Goal: Transaction & Acquisition: Purchase product/service

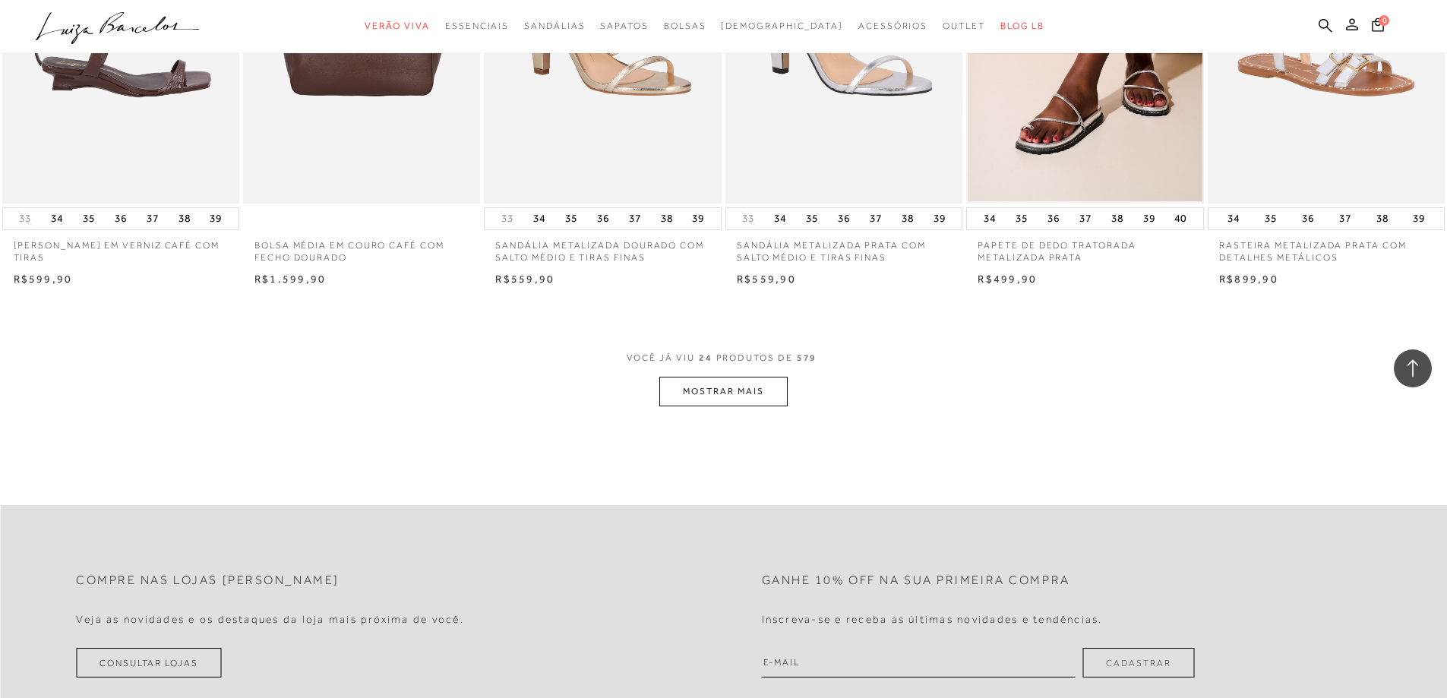
scroll to position [1671, 0]
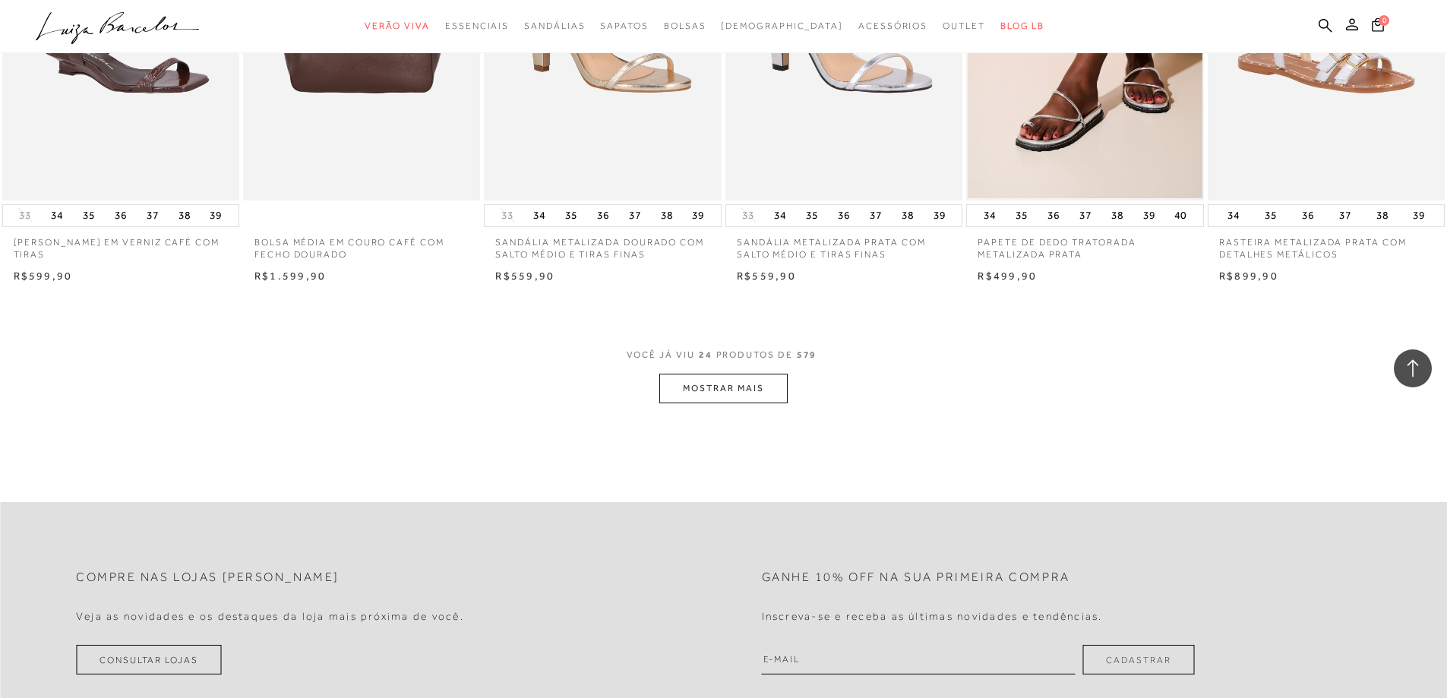
click at [696, 400] on button "MOSTRAR MAIS" at bounding box center [723, 389] width 128 height 30
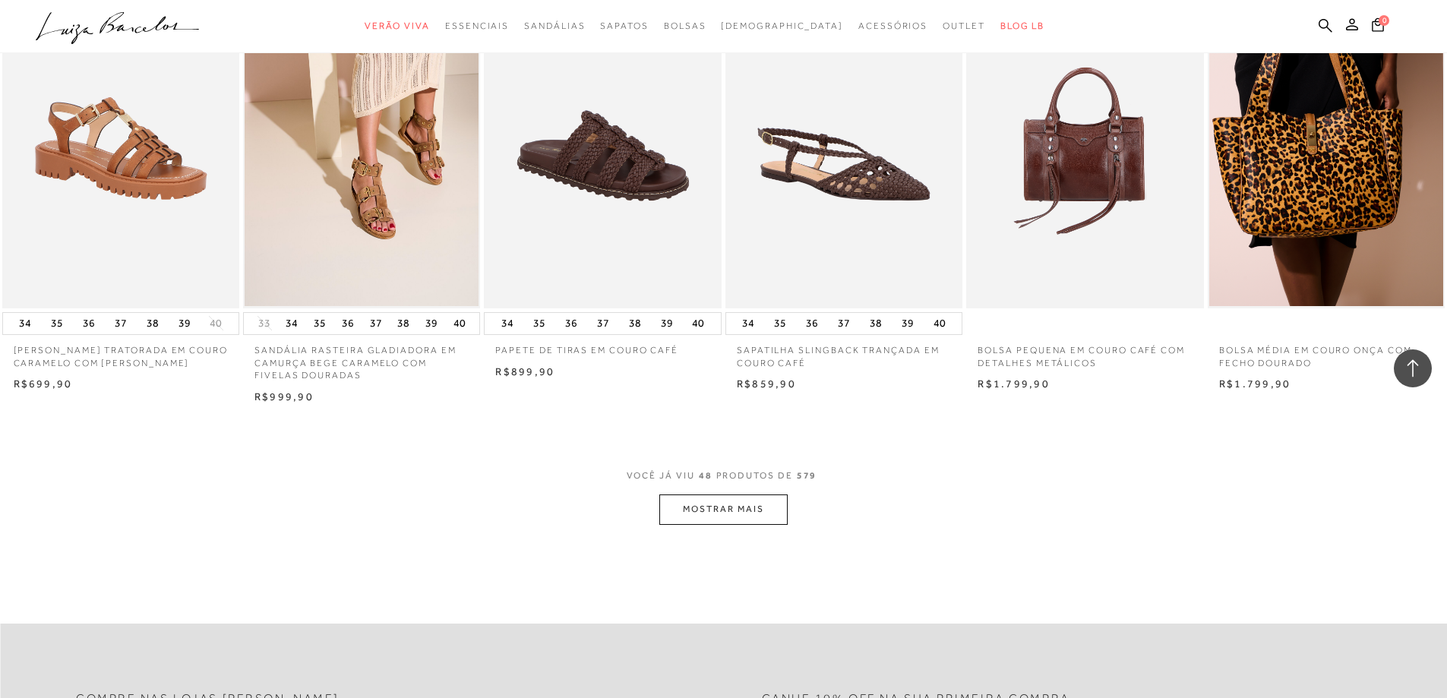
scroll to position [3418, 0]
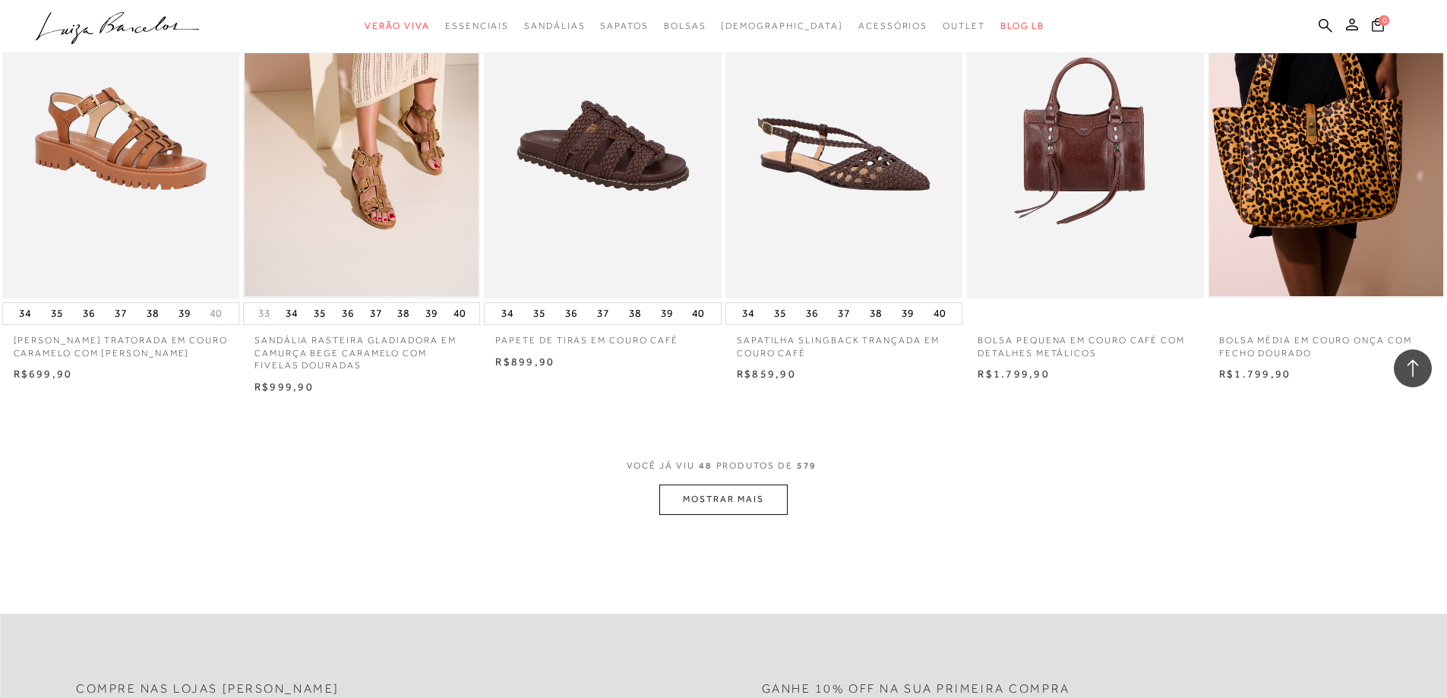
click at [703, 501] on button "MOSTRAR MAIS" at bounding box center [723, 500] width 128 height 30
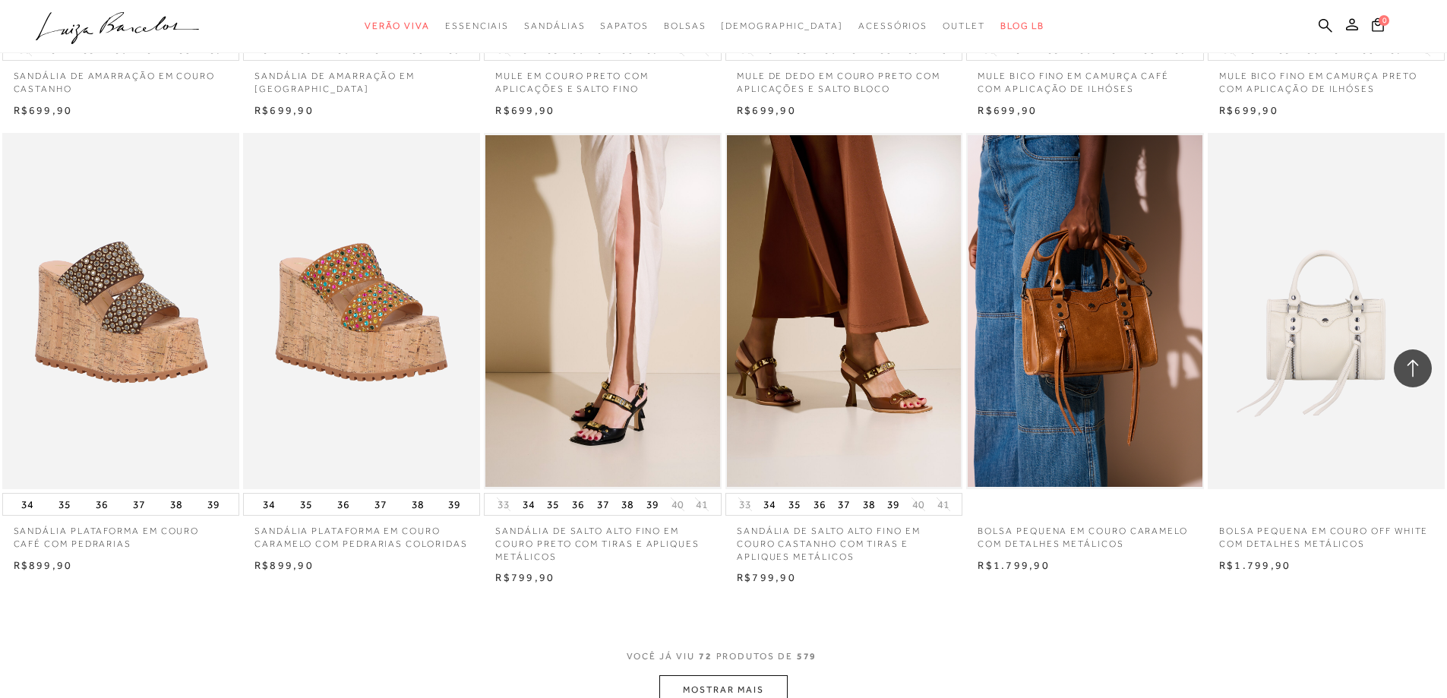
scroll to position [5089, 0]
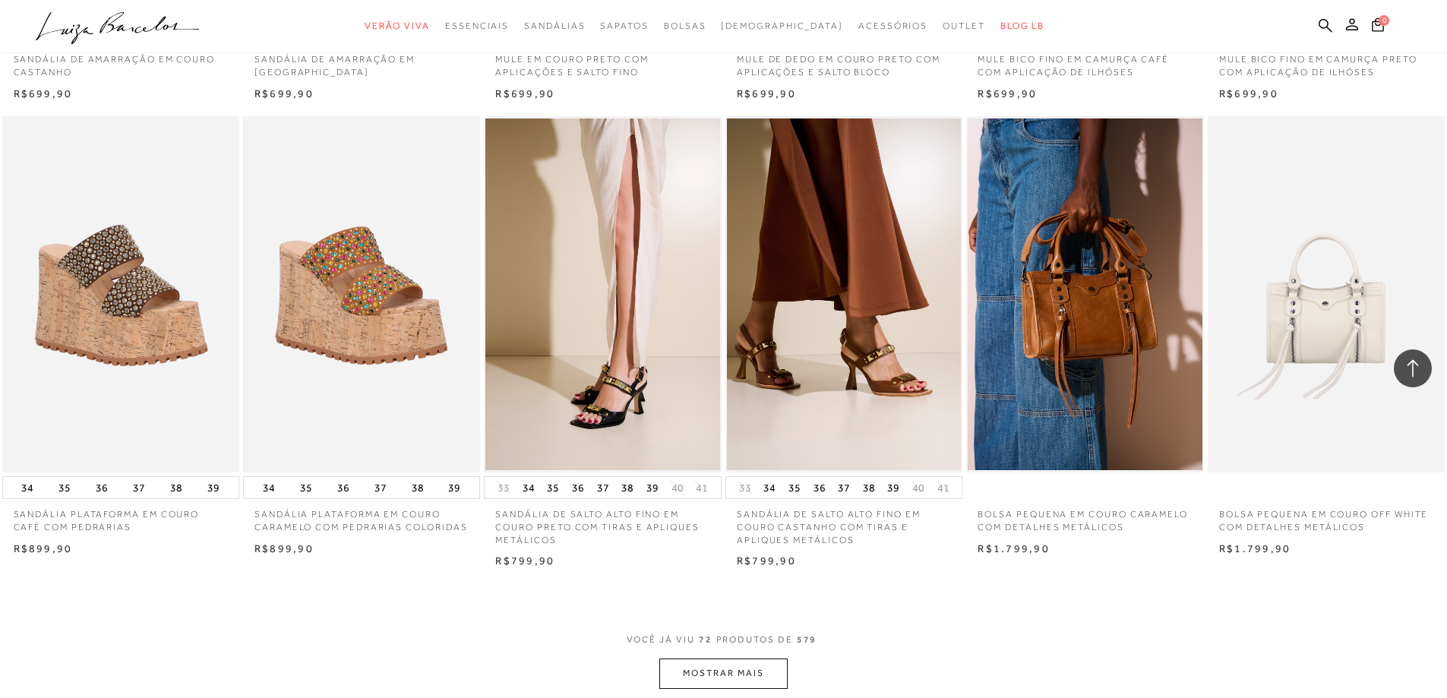
click at [727, 669] on button "MOSTRAR MAIS" at bounding box center [723, 674] width 128 height 30
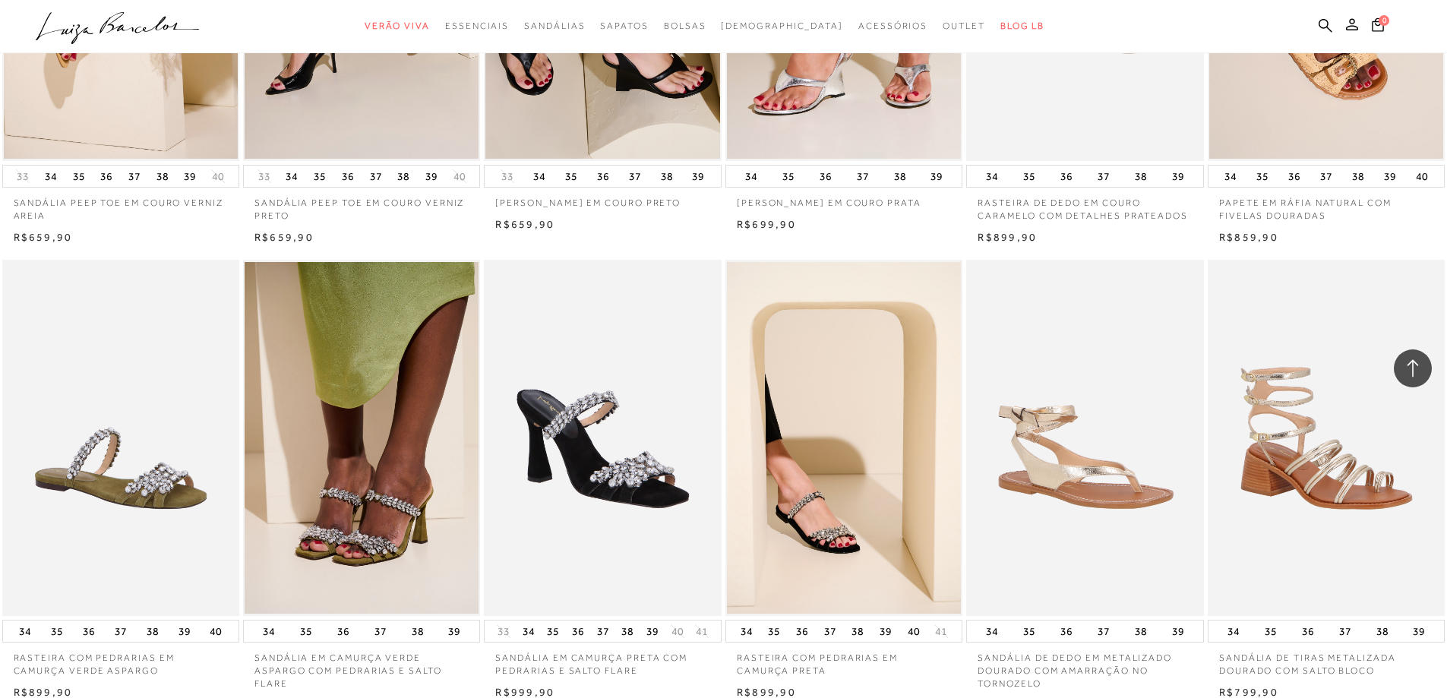
scroll to position [7182, 0]
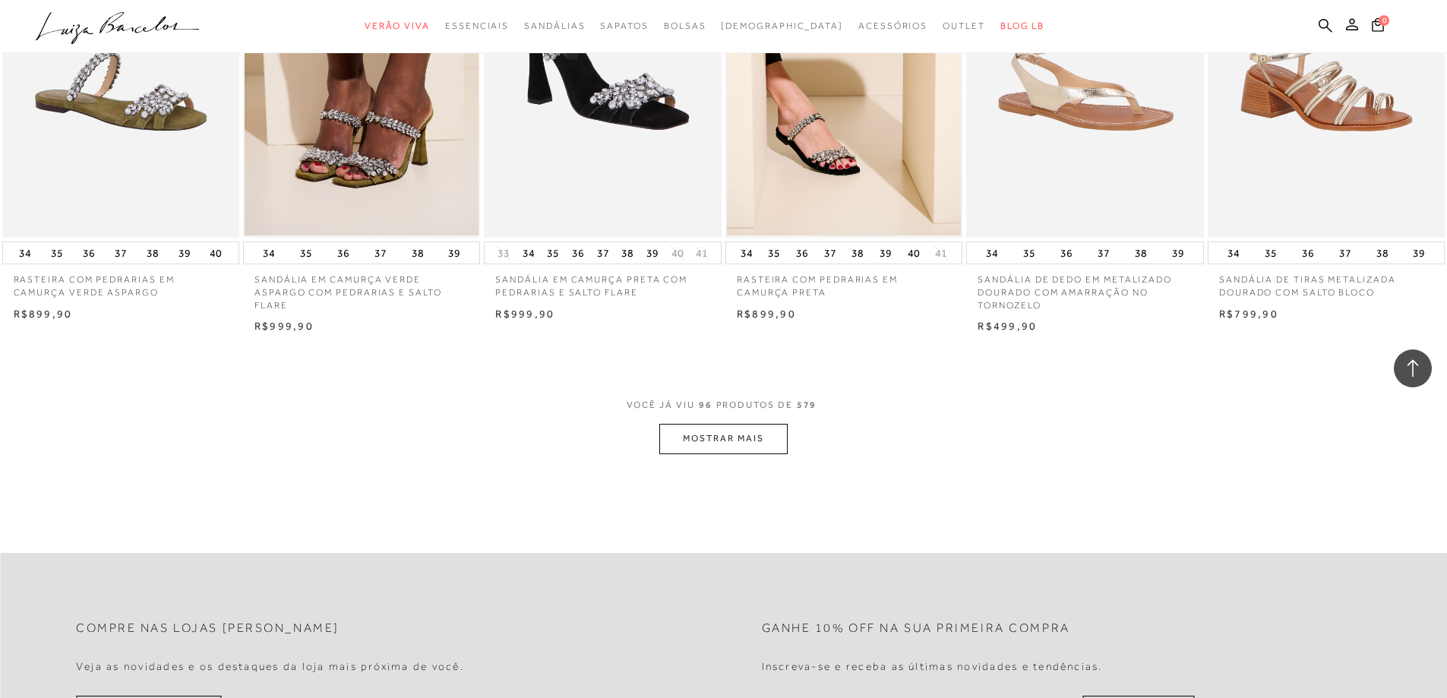
click at [750, 434] on button "MOSTRAR MAIS" at bounding box center [723, 439] width 128 height 30
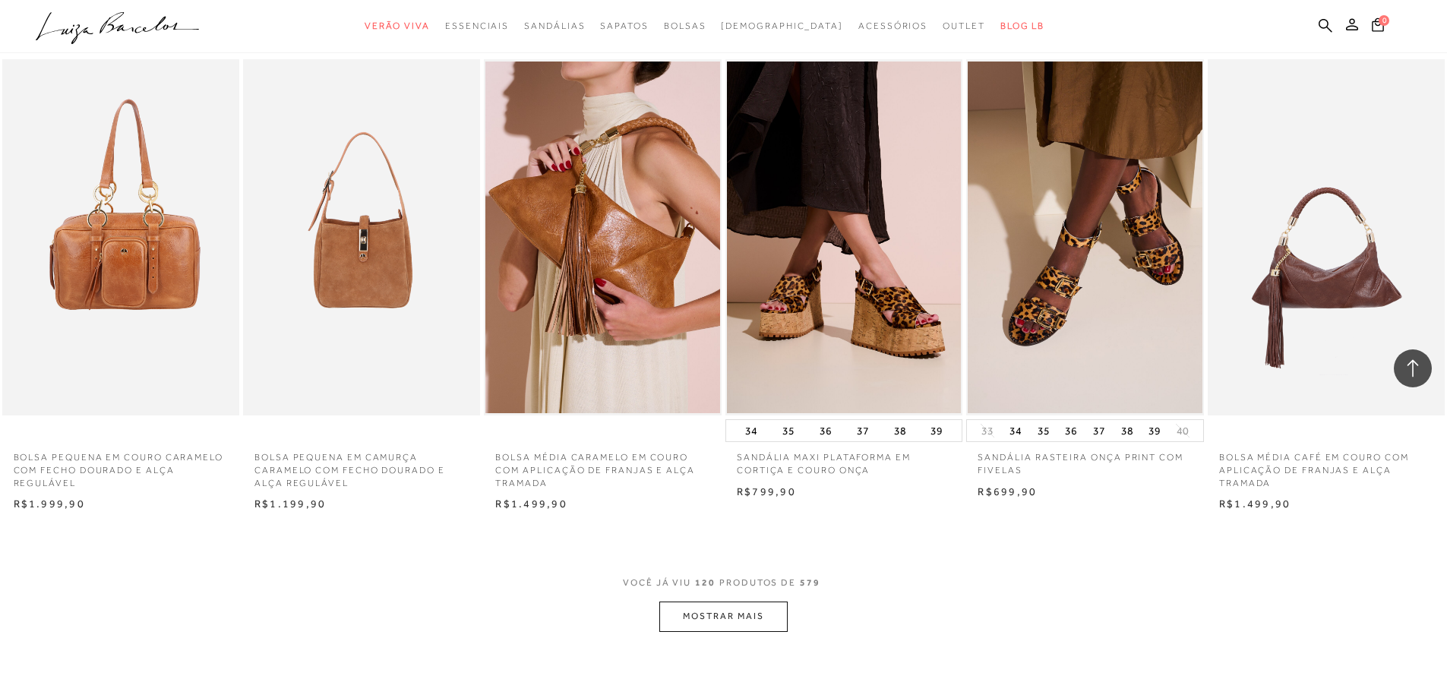
scroll to position [9081, 0]
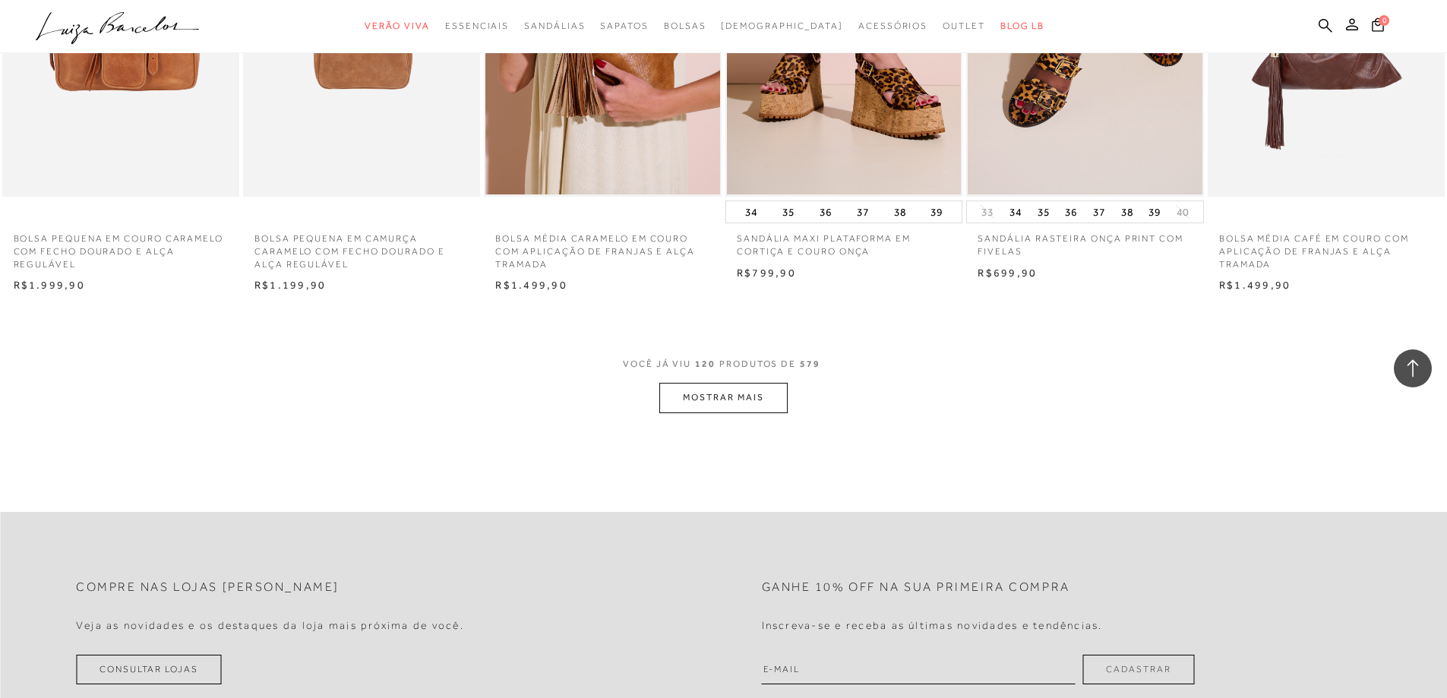
click at [737, 401] on button "MOSTRAR MAIS" at bounding box center [723, 398] width 128 height 30
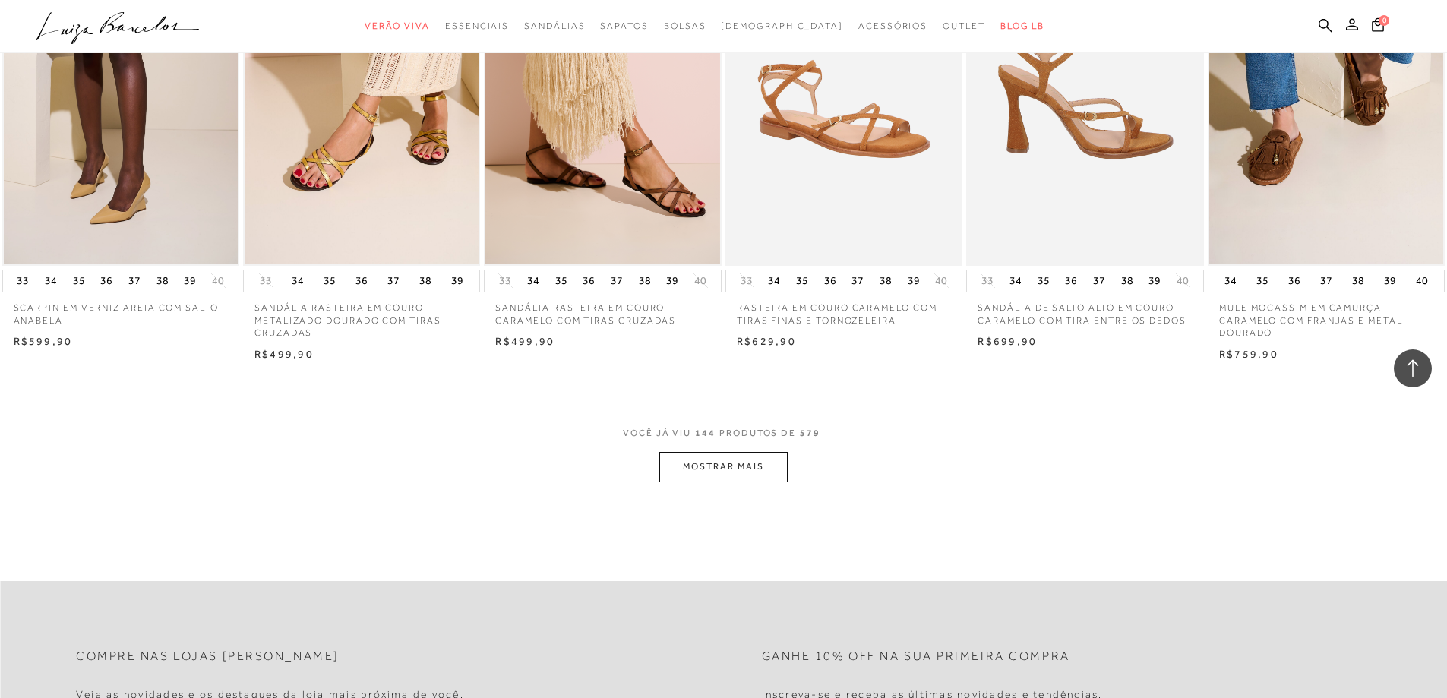
scroll to position [10980, 0]
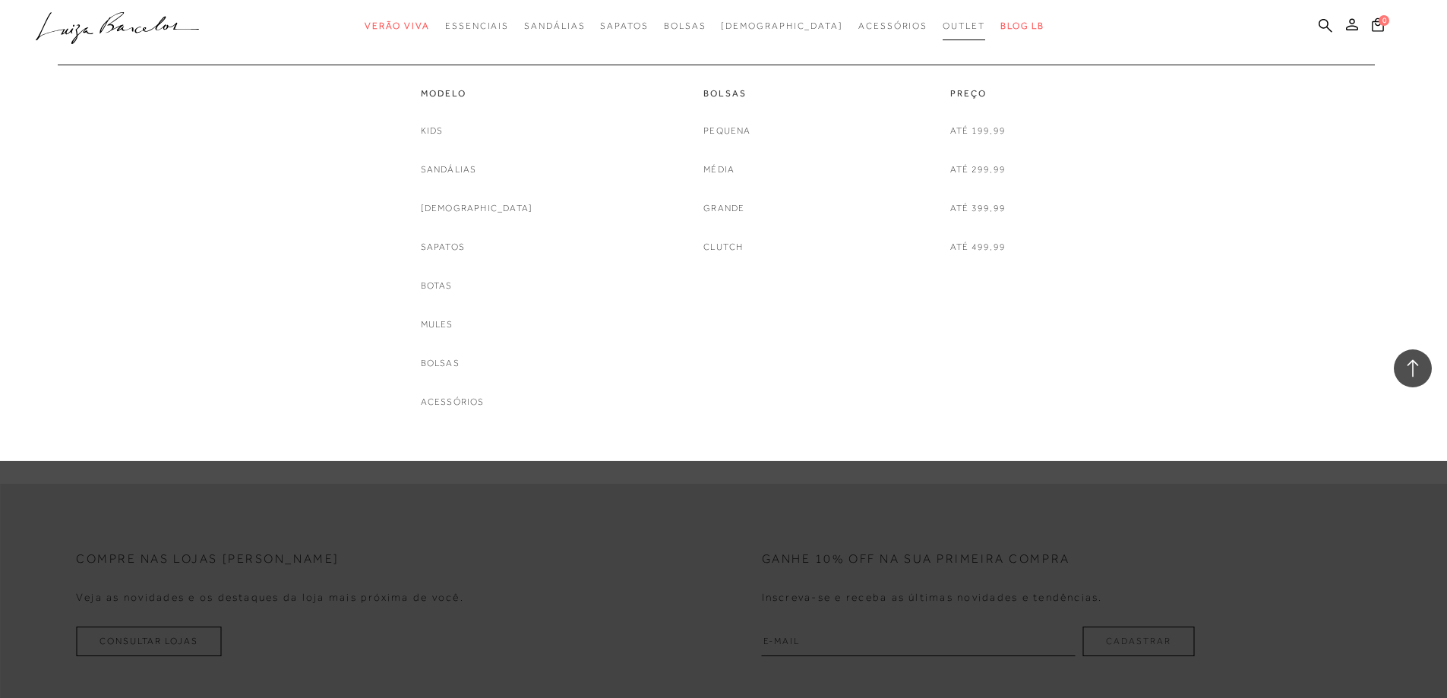
click at [943, 20] on link "Outlet" at bounding box center [964, 26] width 43 height 28
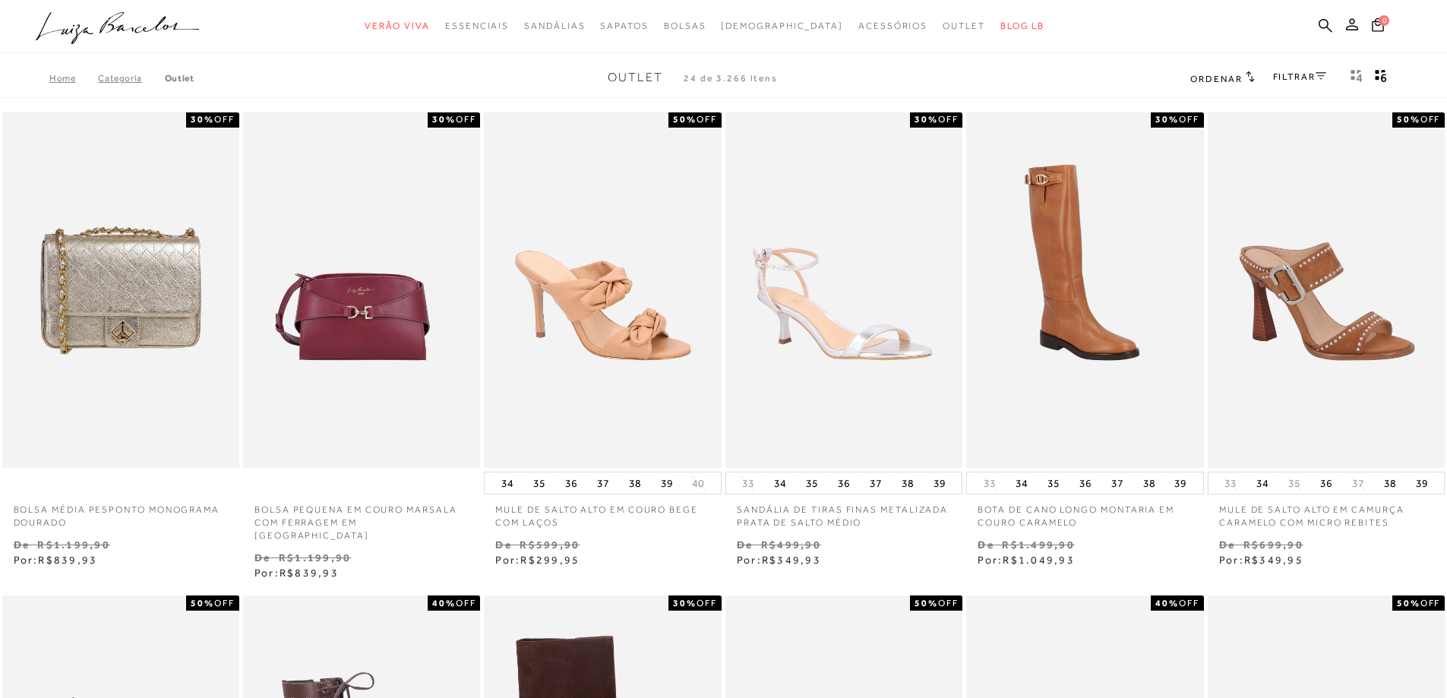
click at [1303, 79] on link "FILTRAR" at bounding box center [1299, 76] width 53 height 11
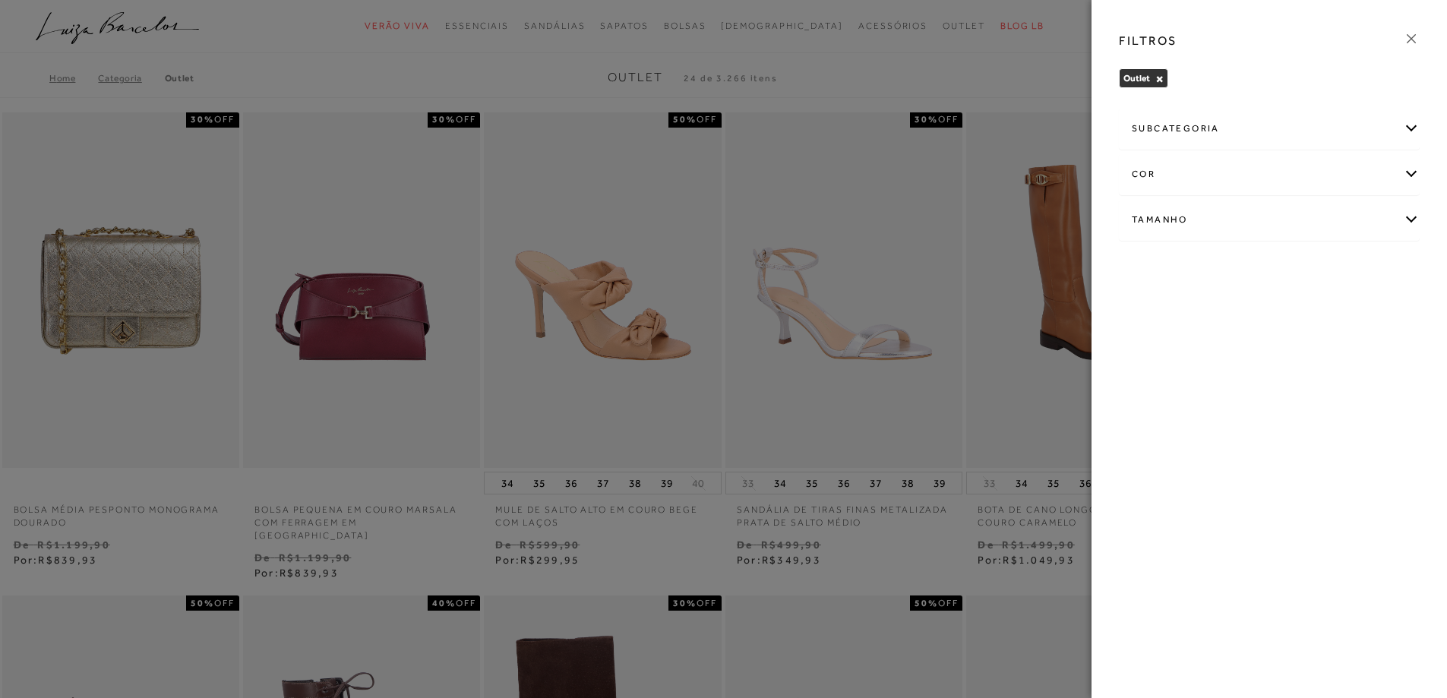
click at [1183, 216] on div "Tamanho" at bounding box center [1269, 220] width 299 height 40
click at [1212, 352] on label "36" at bounding box center [1206, 349] width 35 height 33
click at [1201, 352] on input "36" at bounding box center [1193, 351] width 15 height 15
checkbox input "true"
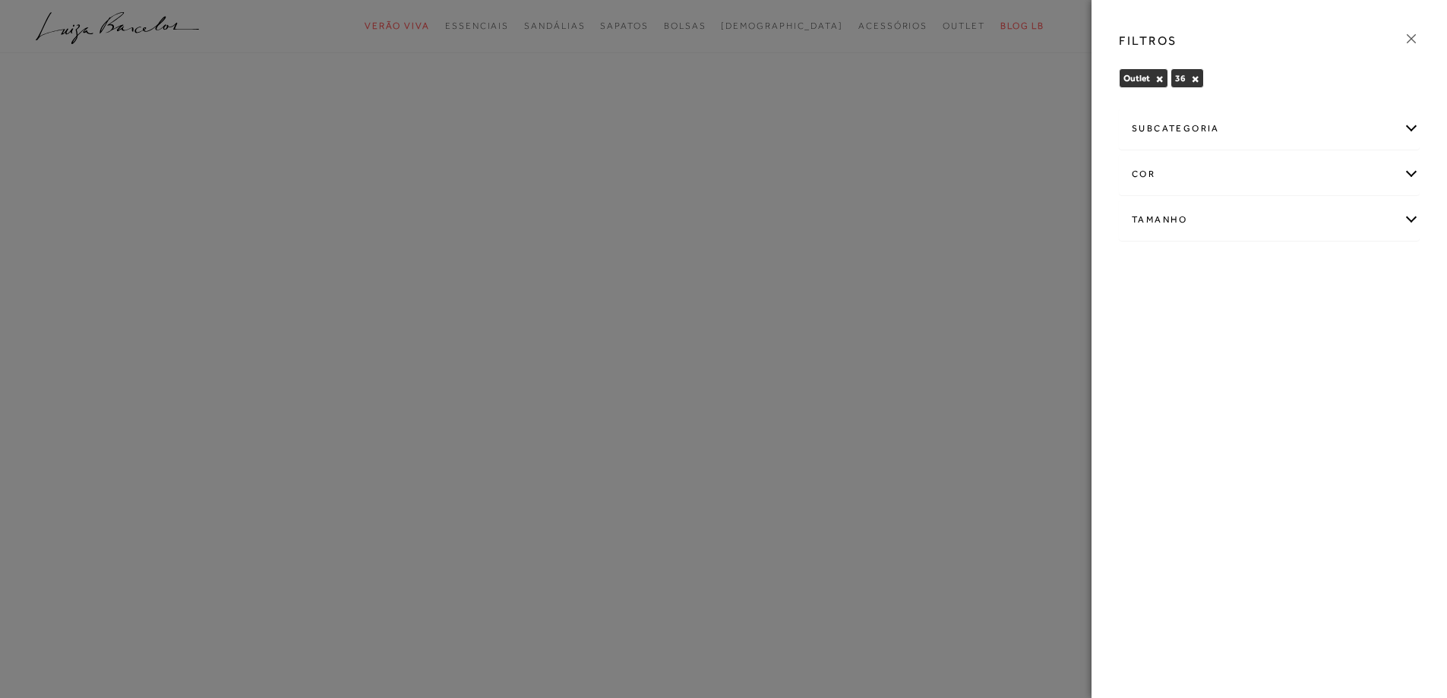
click at [1408, 38] on icon at bounding box center [1411, 38] width 17 height 17
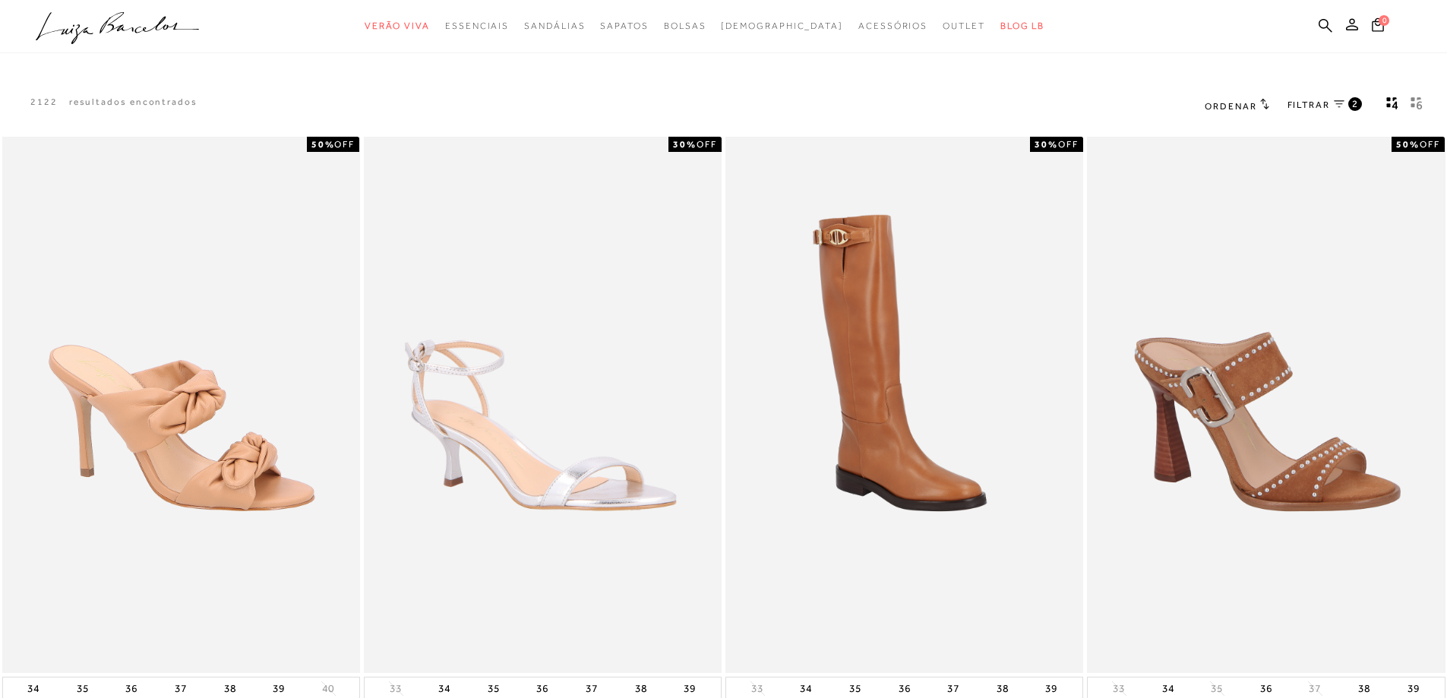
click at [1418, 102] on icon "gridText6Desc" at bounding box center [1417, 103] width 12 height 14
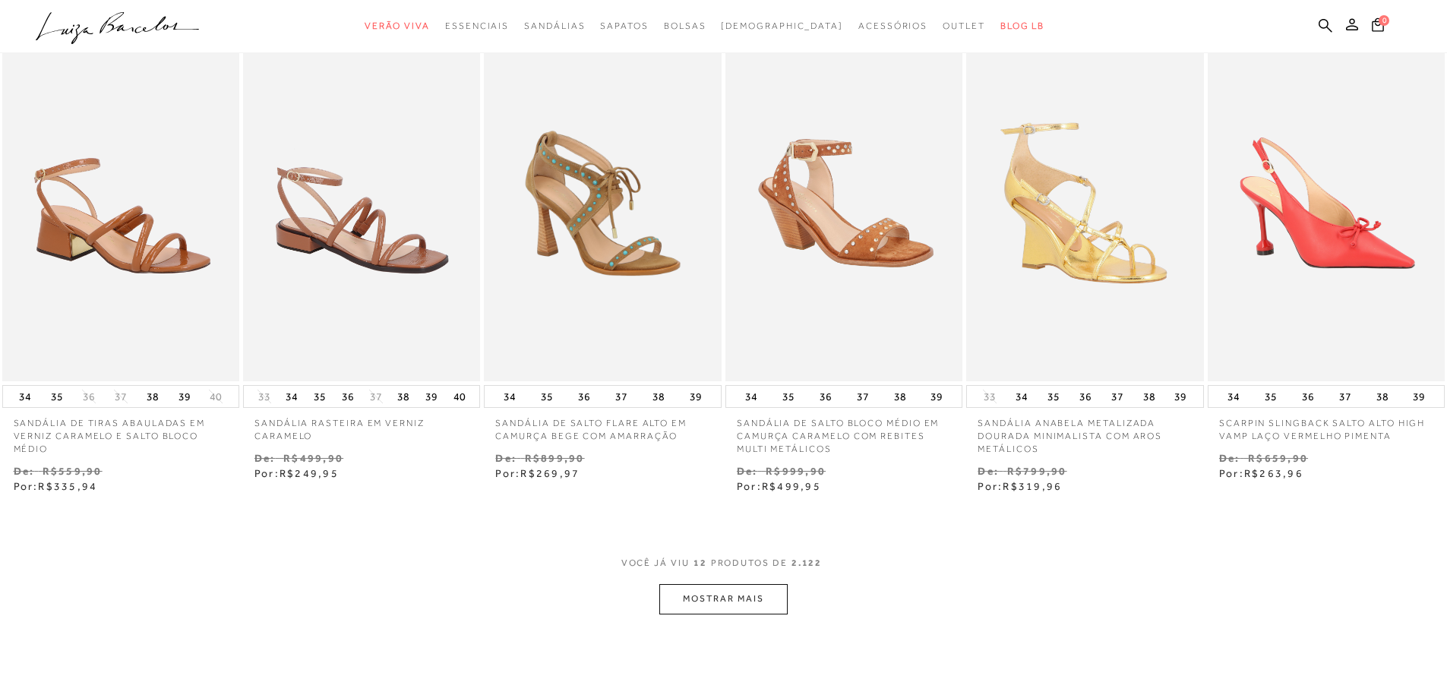
scroll to position [684, 0]
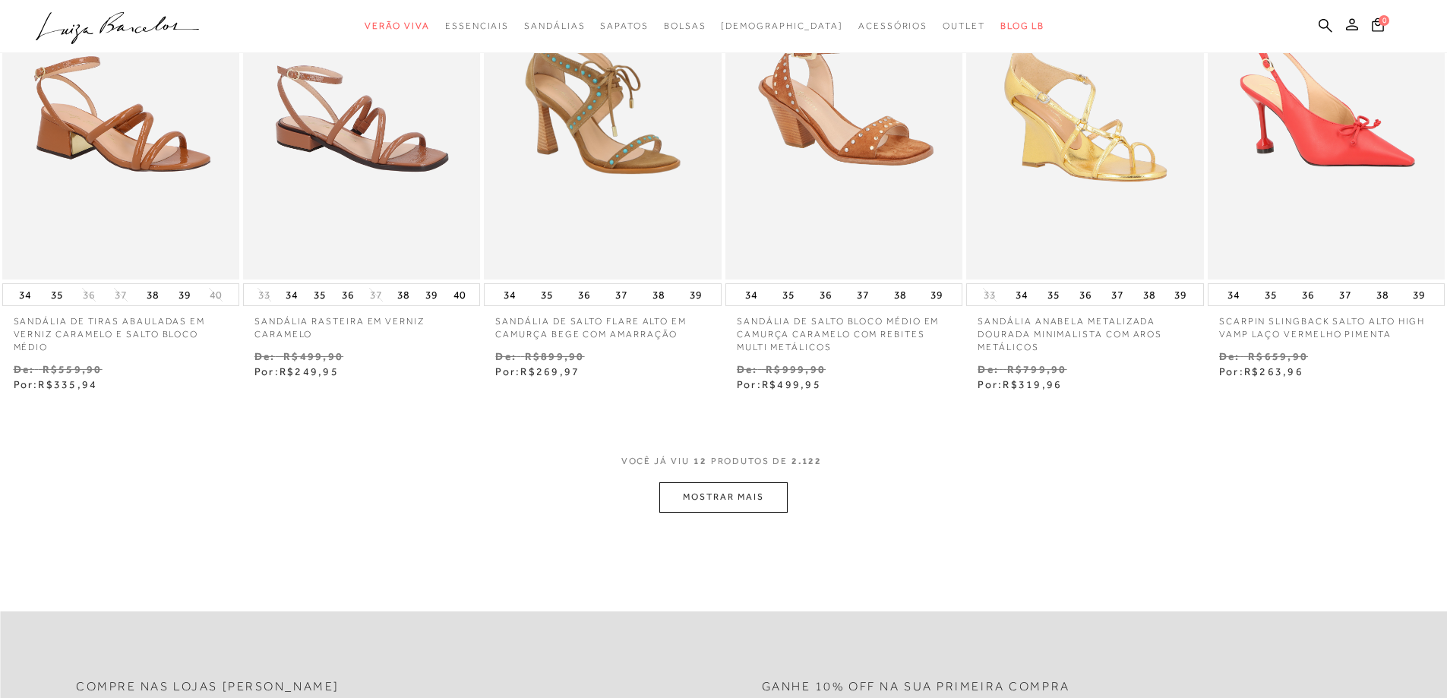
click at [697, 494] on button "MOSTRAR MAIS" at bounding box center [723, 497] width 128 height 30
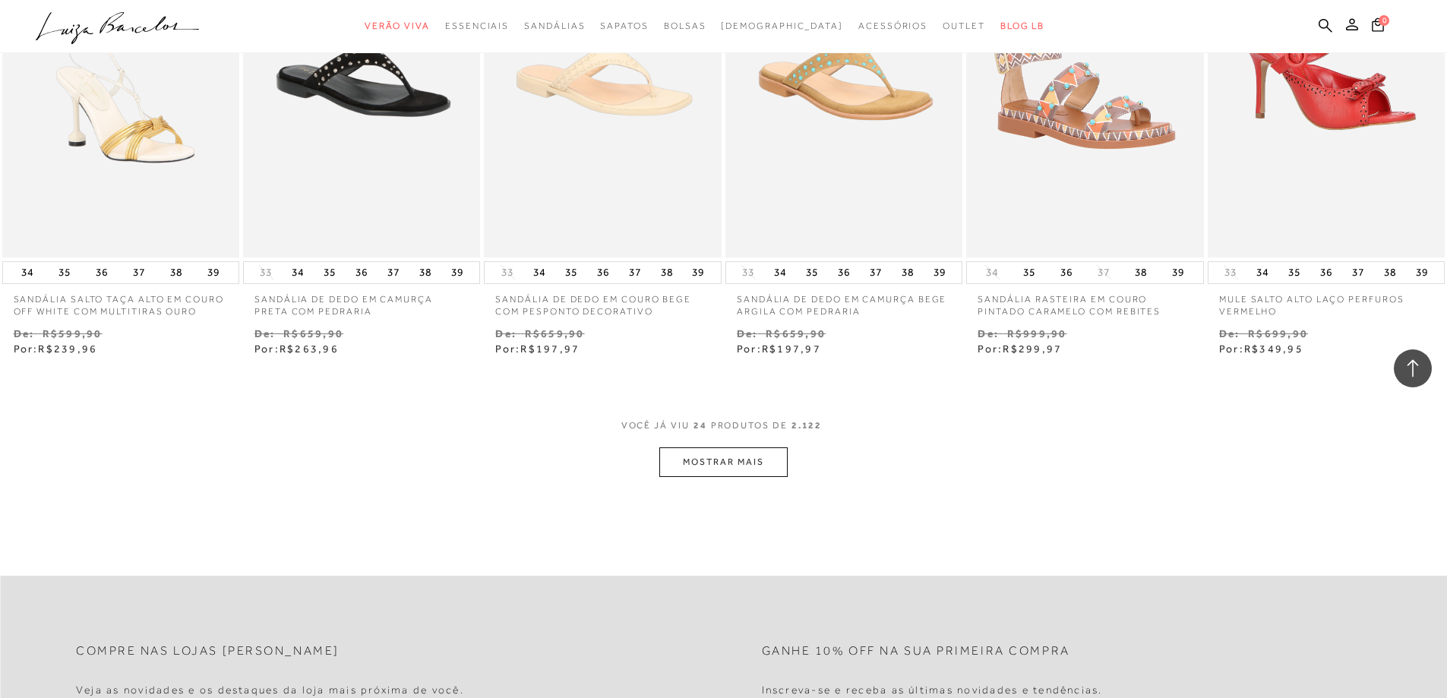
scroll to position [1747, 0]
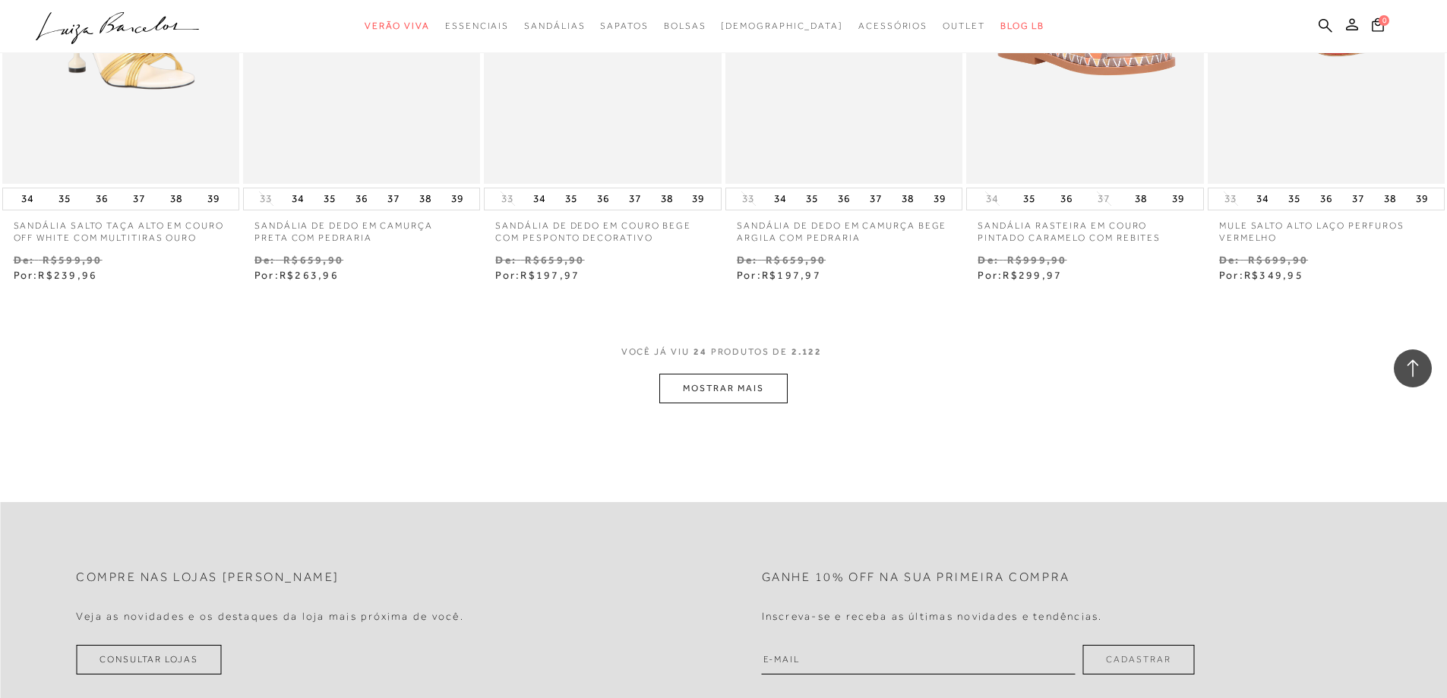
click at [703, 393] on button "MOSTRAR MAIS" at bounding box center [723, 389] width 128 height 30
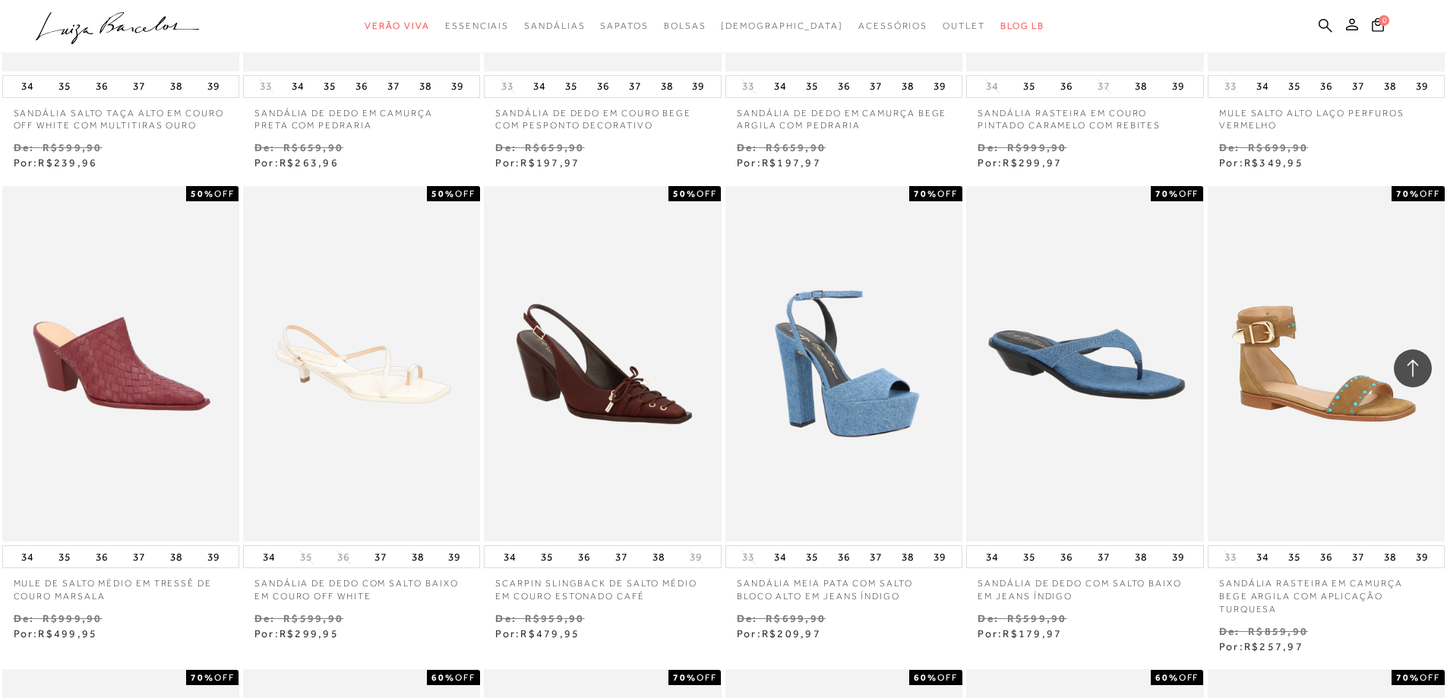
scroll to position [1899, 0]
